Goal: Task Accomplishment & Management: Complete application form

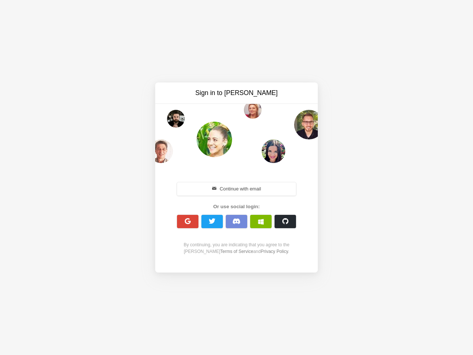
click at [236, 177] on div "Continue with email Or use social login: By continuing, you are indicating that…" at bounding box center [236, 217] width 127 height 95
click at [236, 189] on button "Continue with email" at bounding box center [236, 188] width 119 height 13
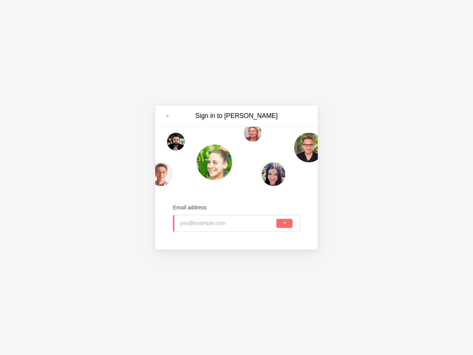
click at [188, 221] on input "email" at bounding box center [227, 223] width 95 height 16
click at [212, 221] on input "email" at bounding box center [227, 223] width 95 height 16
click at [236, 221] on input "email" at bounding box center [227, 223] width 95 height 16
click at [261, 221] on input "email" at bounding box center [227, 223] width 95 height 16
click at [285, 221] on span "submit" at bounding box center [284, 223] width 4 height 4
